Goal: Task Accomplishment & Management: Complete application form

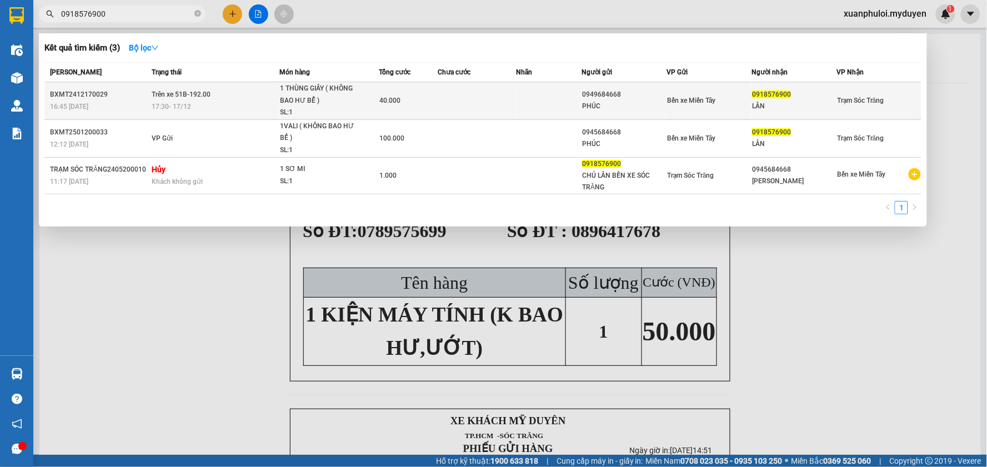
type input "0918576900"
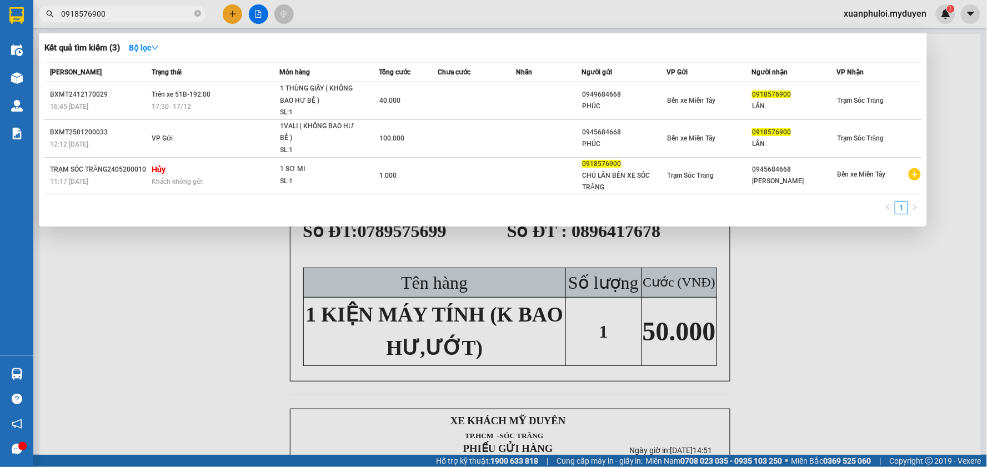
click at [804, 287] on div at bounding box center [493, 233] width 987 height 467
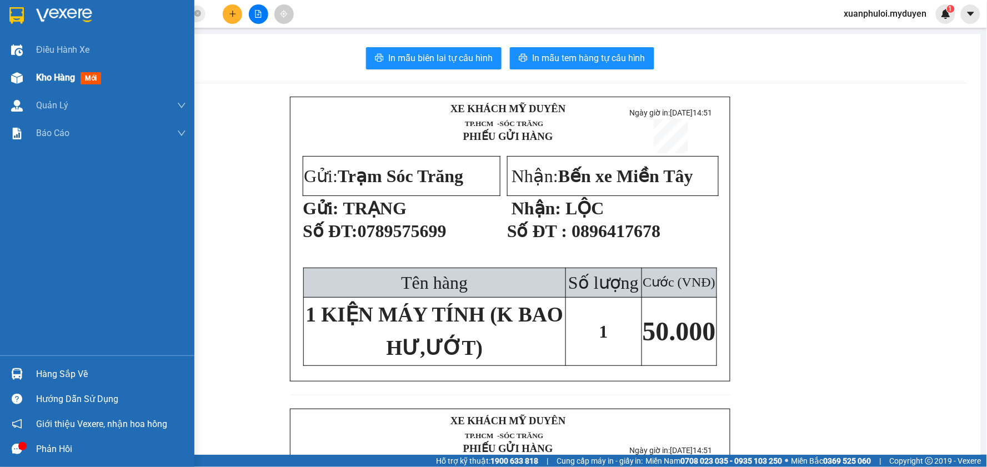
click at [65, 79] on span "Kho hàng" at bounding box center [55, 77] width 39 height 11
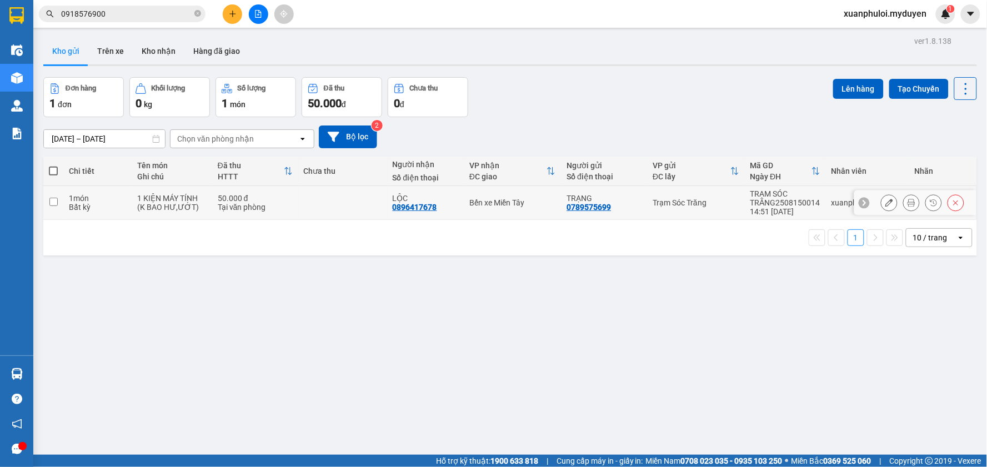
click at [50, 203] on input "checkbox" at bounding box center [53, 202] width 8 height 8
checkbox input "true"
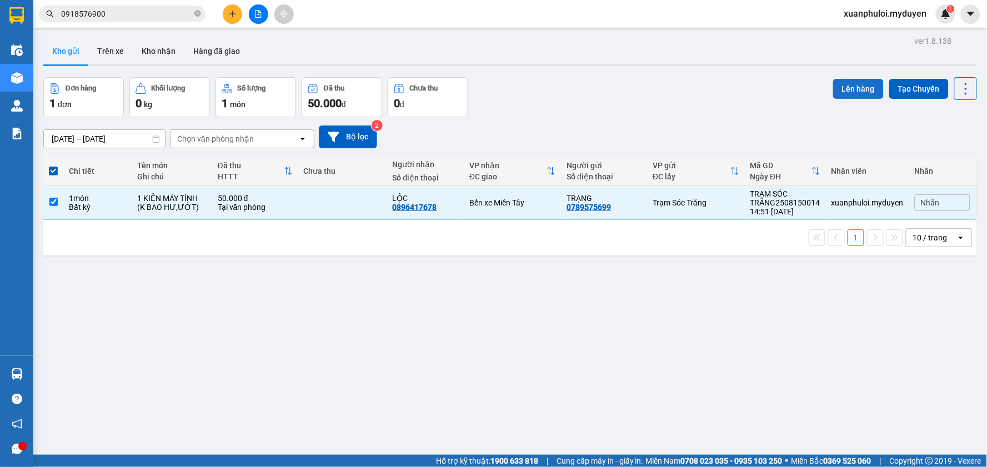
click at [835, 90] on button "Lên hàng" at bounding box center [858, 89] width 51 height 20
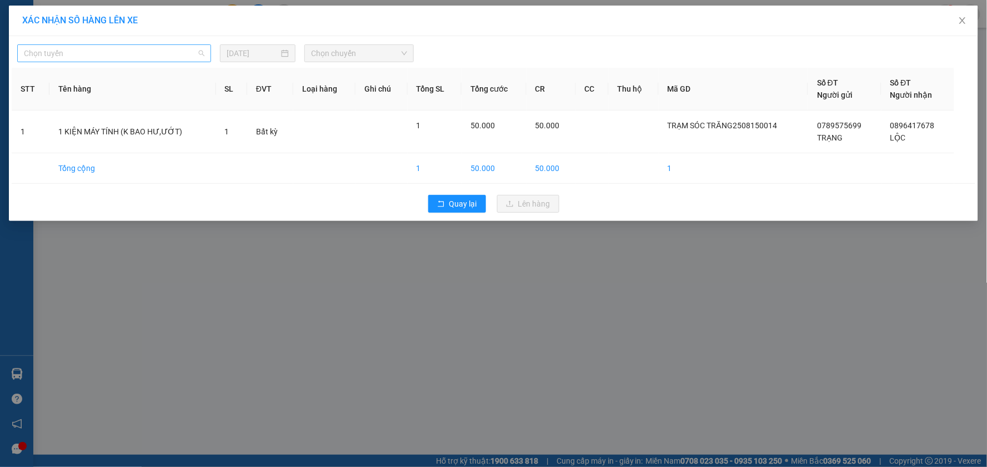
click at [137, 53] on span "Chọn tuyến" at bounding box center [114, 53] width 180 height 17
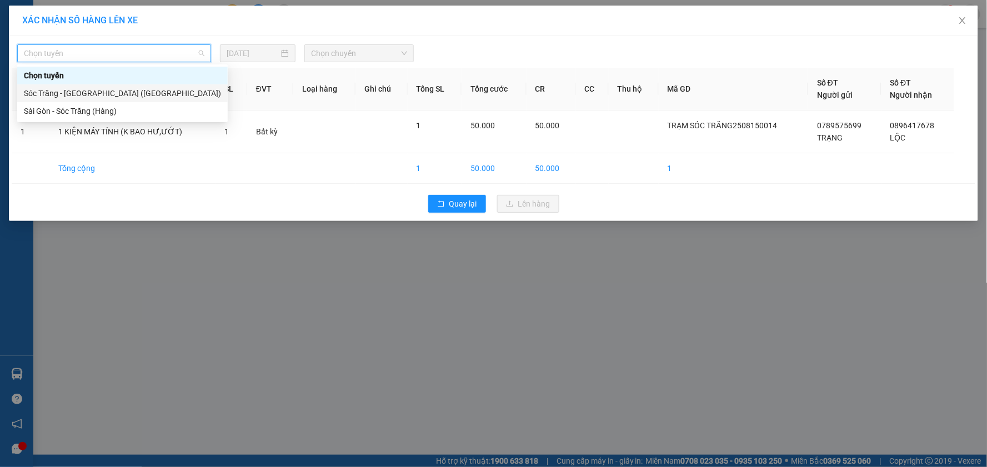
click at [89, 96] on div "Sóc Trăng - Sài Gòn (Hàng)" at bounding box center [122, 93] width 197 height 12
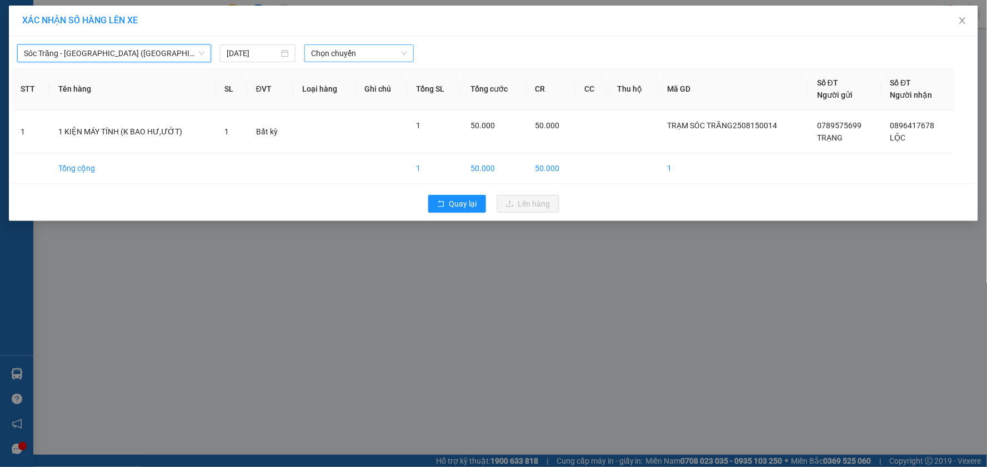
click at [386, 57] on span "Chọn chuyến" at bounding box center [359, 53] width 96 height 17
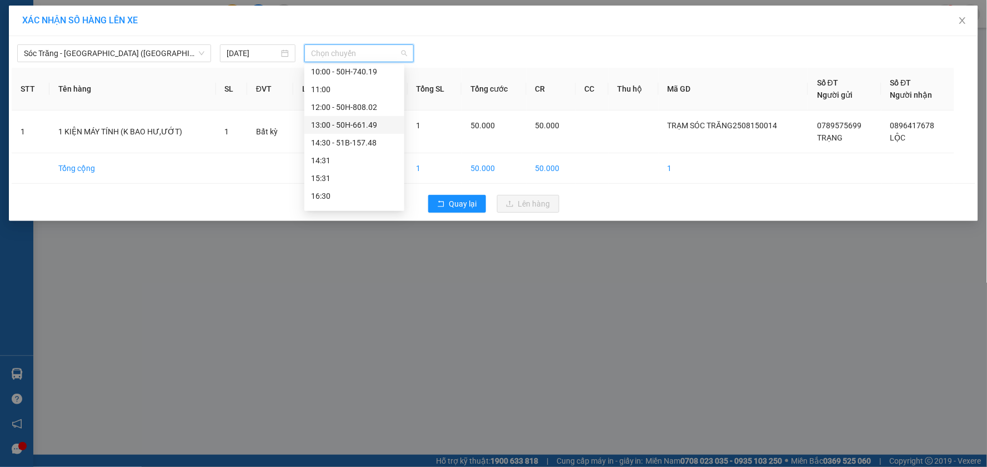
scroll to position [185, 0]
click at [350, 173] on div "16:30" at bounding box center [354, 175] width 87 height 12
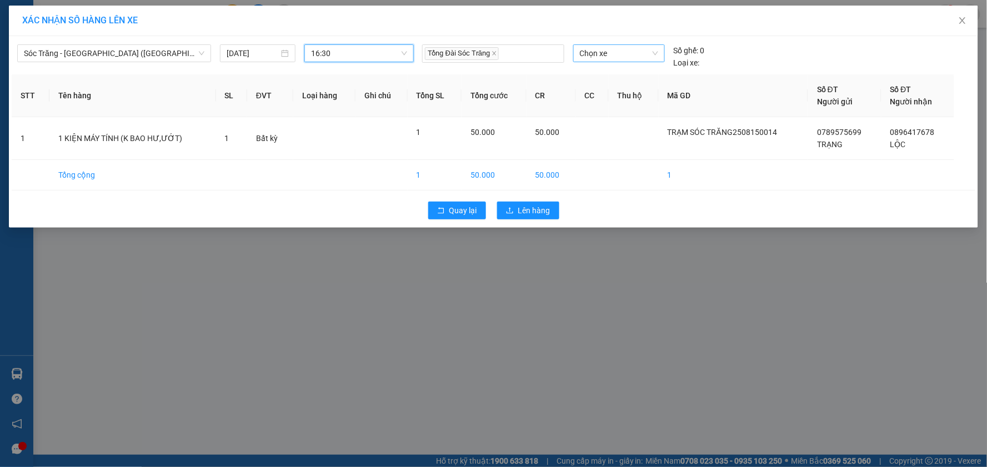
click at [613, 57] on span "Chọn xe" at bounding box center [619, 53] width 78 height 17
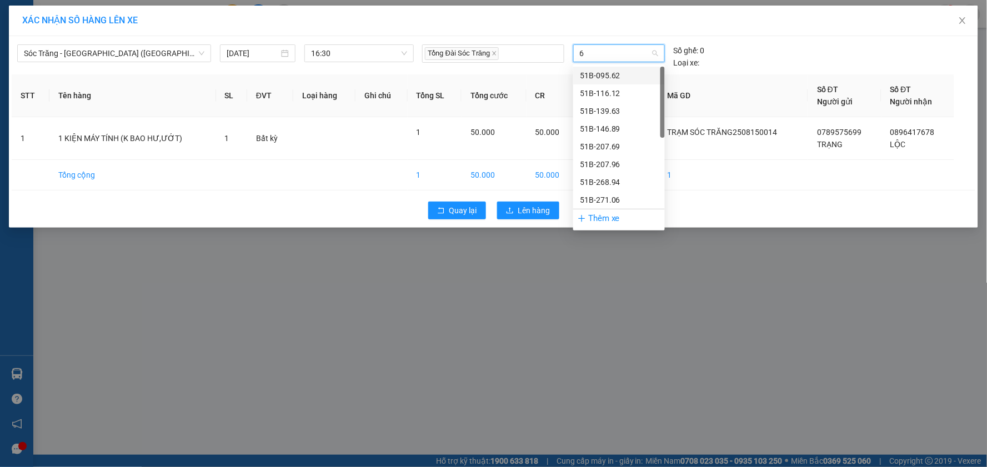
type input "63"
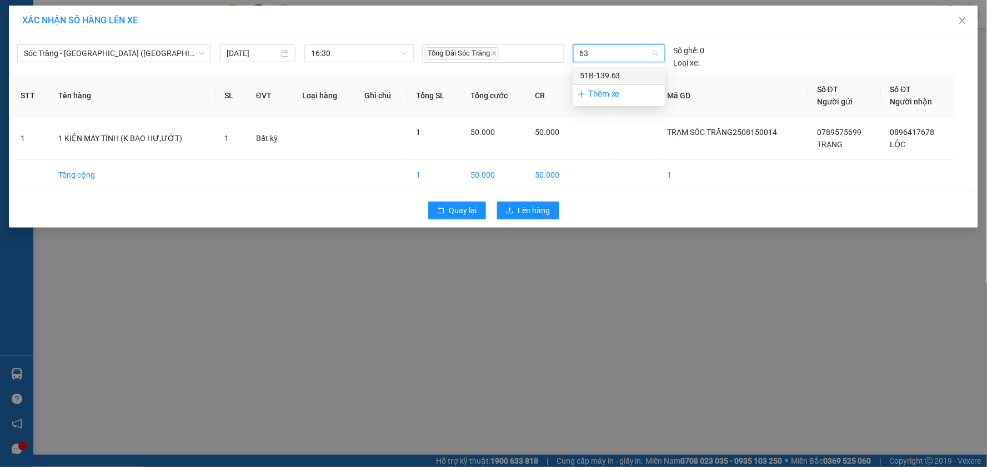
click at [618, 76] on div "51B-139.63" at bounding box center [619, 75] width 78 height 12
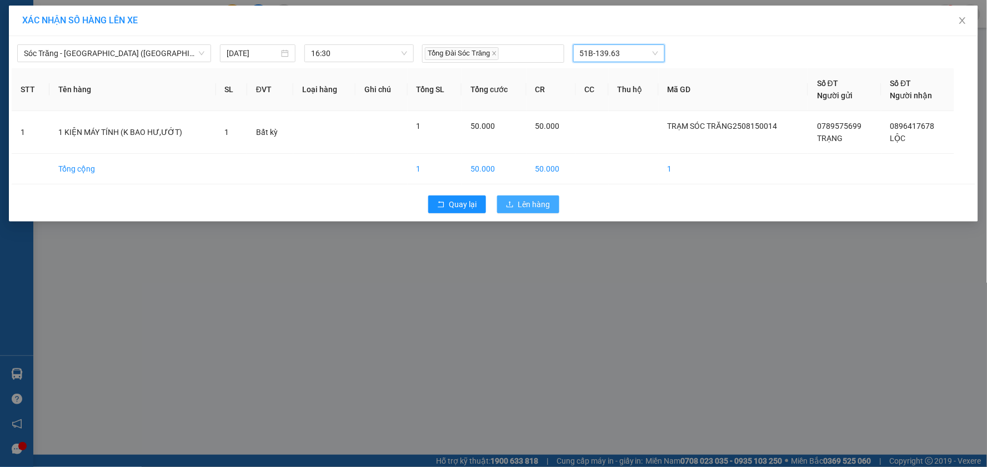
click at [530, 196] on button "Lên hàng" at bounding box center [528, 204] width 62 height 18
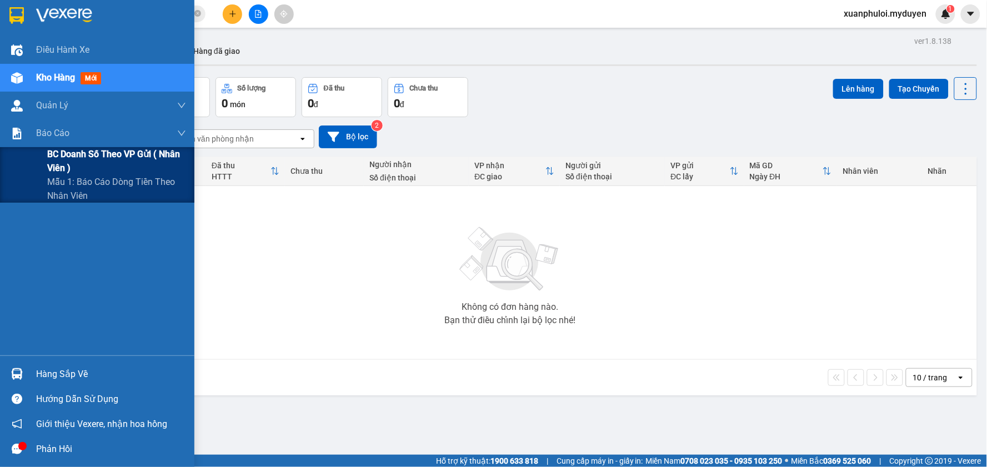
click at [45, 155] on div "BC doanh số theo VP gửi ( nhân viên )" at bounding box center [97, 161] width 194 height 28
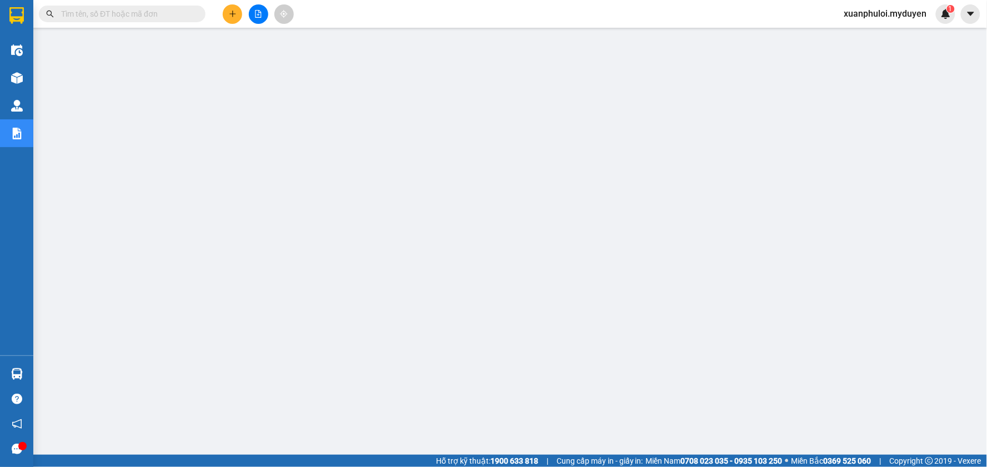
click at [229, 14] on icon "plus" at bounding box center [233, 14] width 8 height 8
click at [264, 43] on div "Tạo đơn hàng" at bounding box center [276, 42] width 48 height 12
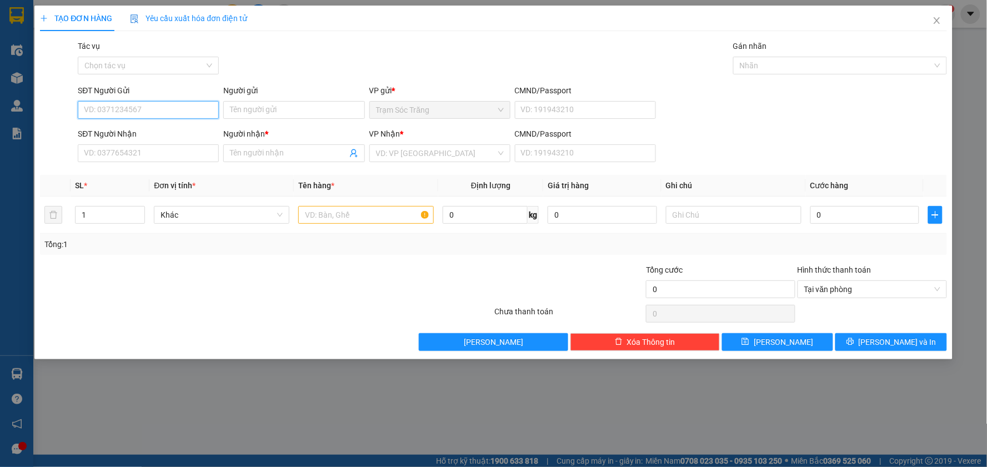
click at [167, 111] on input "SĐT Người Gửi" at bounding box center [148, 110] width 141 height 18
click at [160, 136] on div "0363622414 - [PERSON_NAME]" at bounding box center [148, 132] width 128 height 12
type input "0363622414"
type input "[PERSON_NAME]"
type input "0868713079"
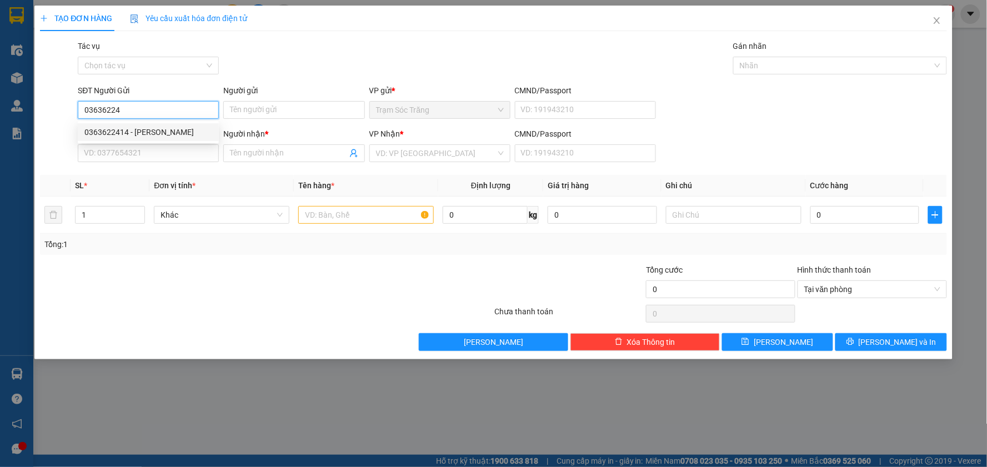
type input "[PERSON_NAME]"
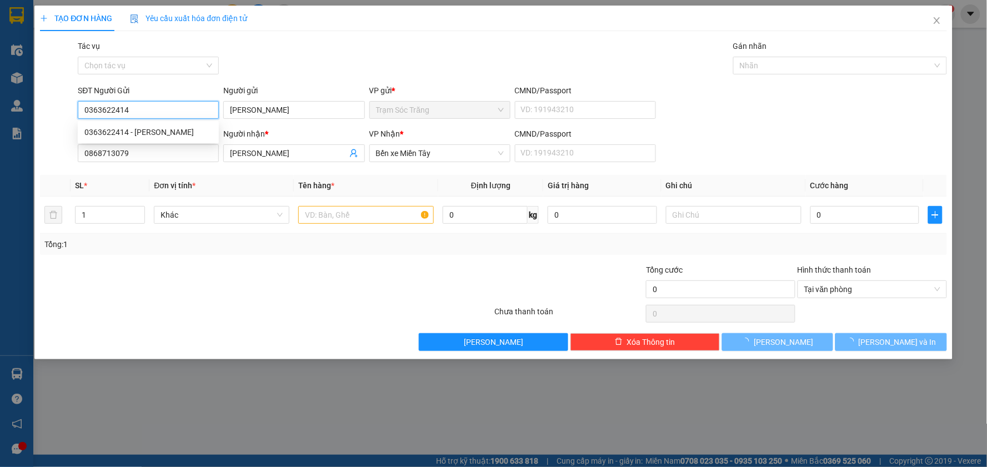
type input "20.000"
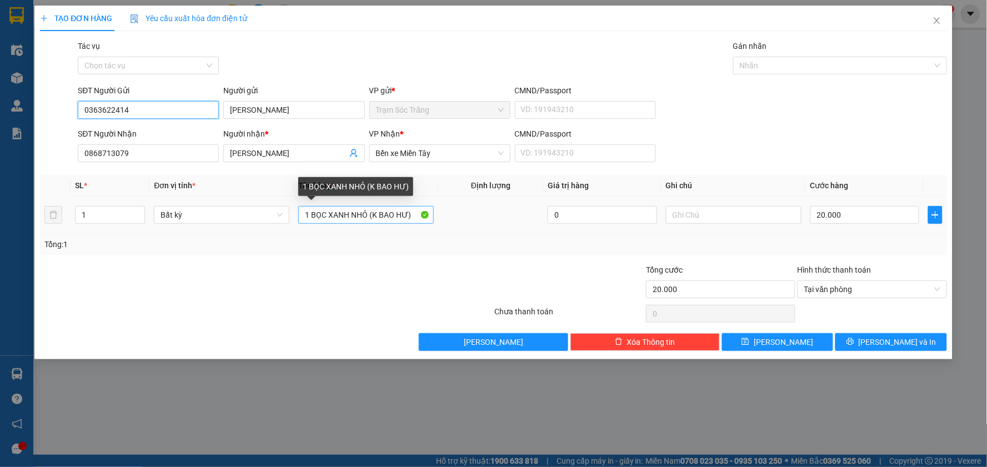
type input "0363622414"
click at [351, 213] on input "1 BỌC XANH NHỎ (K BAO HƯ)" at bounding box center [365, 215] width 135 height 18
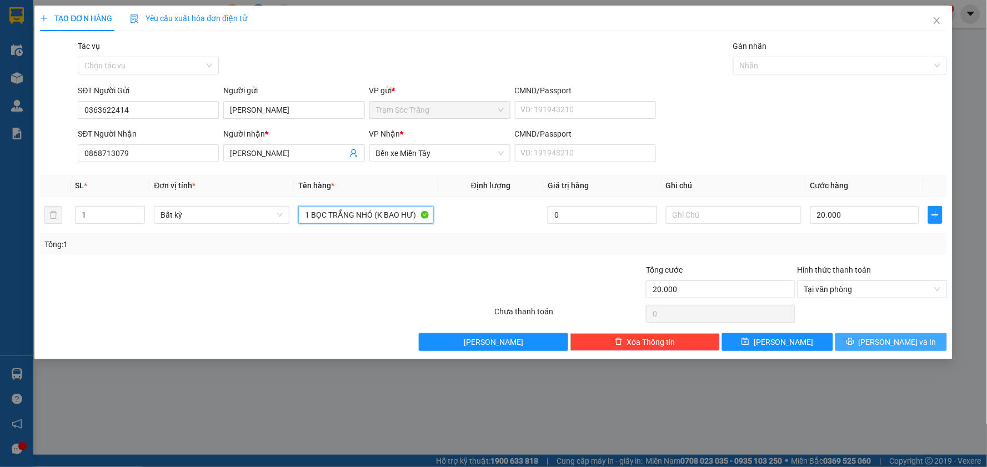
type input "1 BỌC TRẮNG NHỎ (K BAO HƯ)"
click at [906, 339] on span "[PERSON_NAME] và In" at bounding box center [897, 342] width 78 height 12
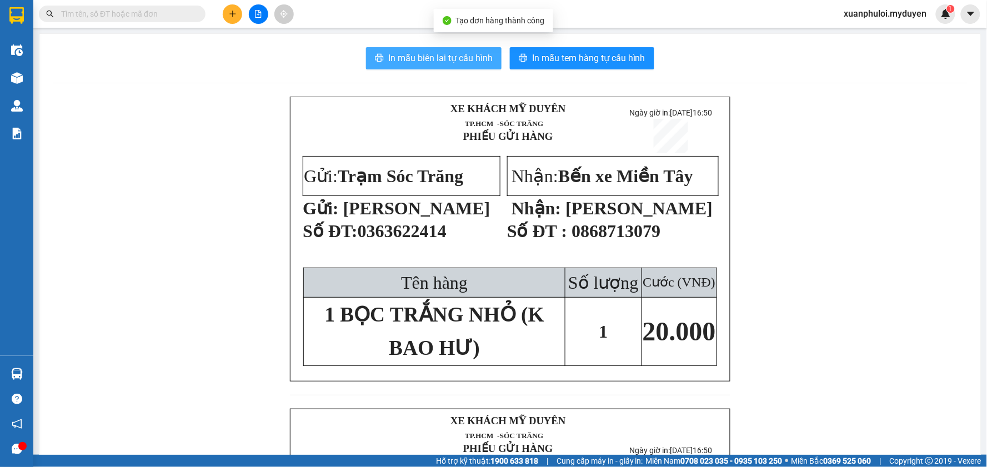
click at [445, 54] on span "In mẫu biên lai tự cấu hình" at bounding box center [440, 58] width 104 height 14
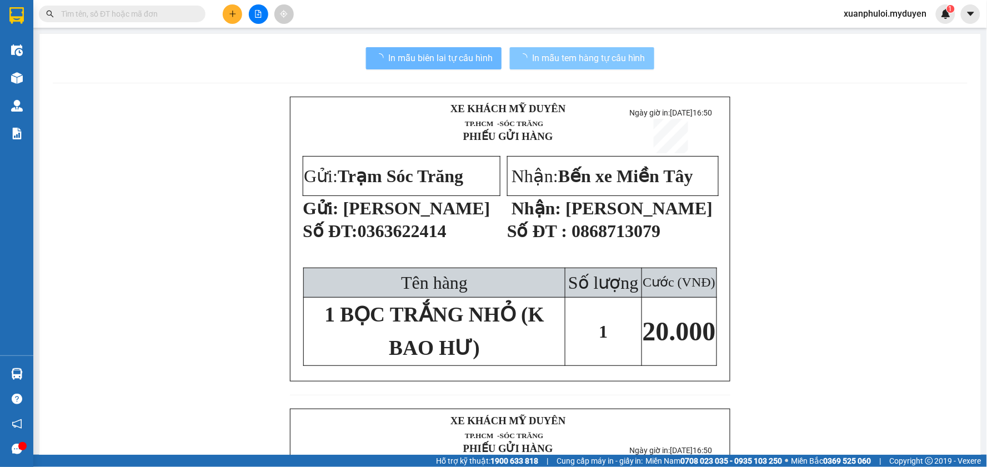
click at [564, 53] on span "In mẫu tem hàng tự cấu hình" at bounding box center [588, 58] width 113 height 14
